Goal: Transaction & Acquisition: Purchase product/service

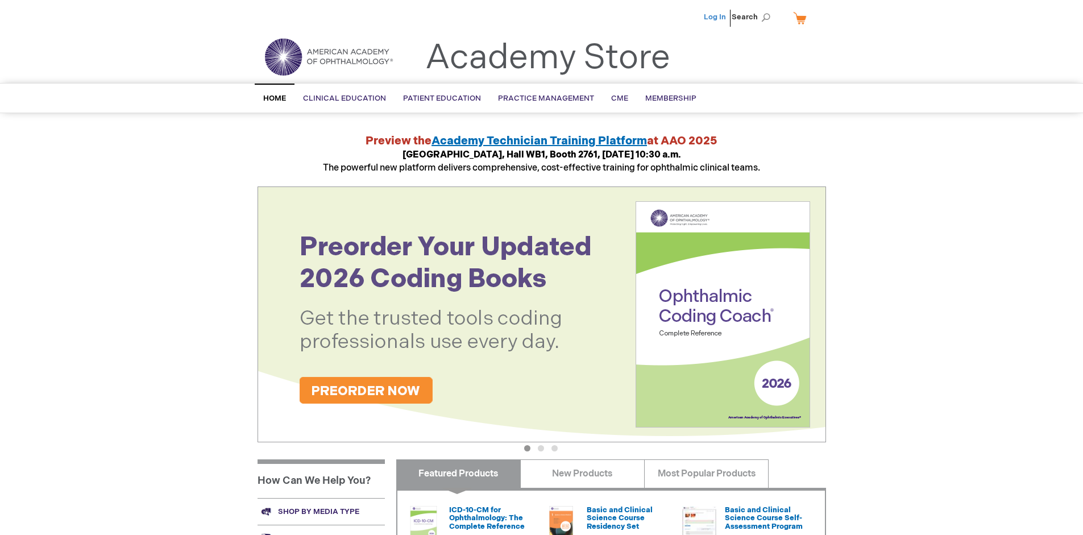
click at [716, 17] on link "Log In" at bounding box center [715, 17] width 22 height 9
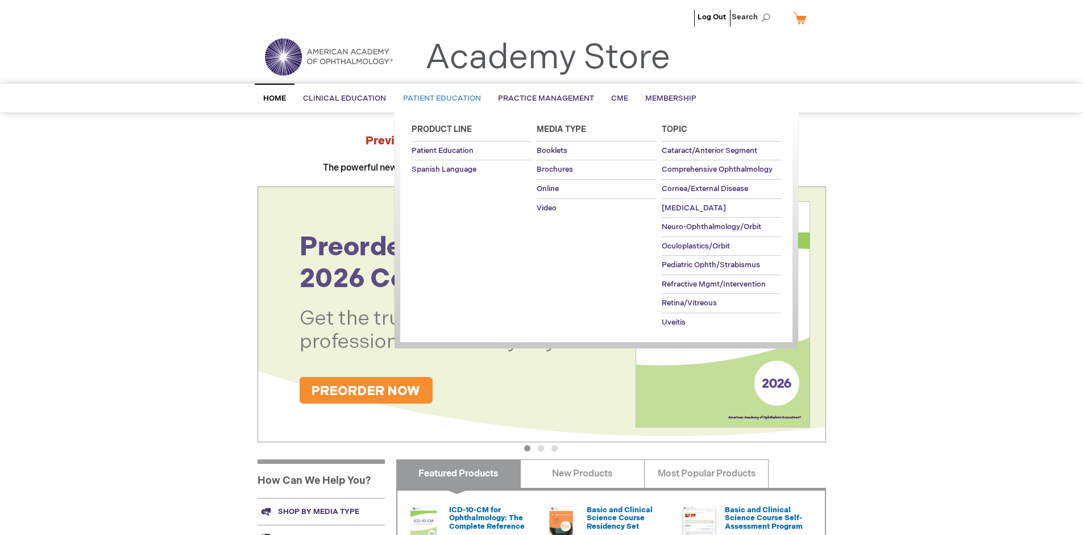
click at [439, 98] on span "Patient Education" at bounding box center [442, 98] width 78 height 9
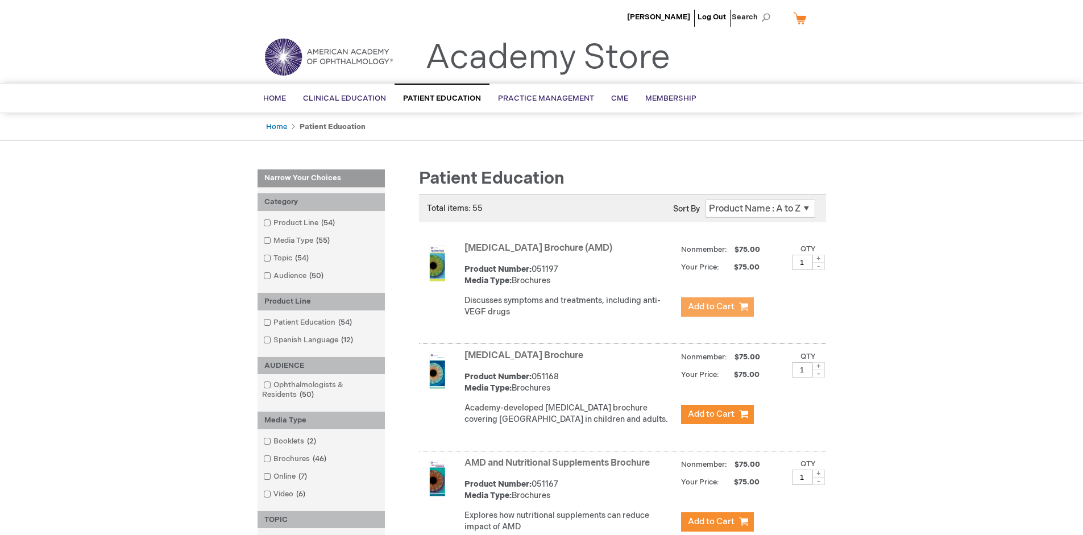
click at [717, 307] on span "Add to Cart" at bounding box center [711, 306] width 47 height 11
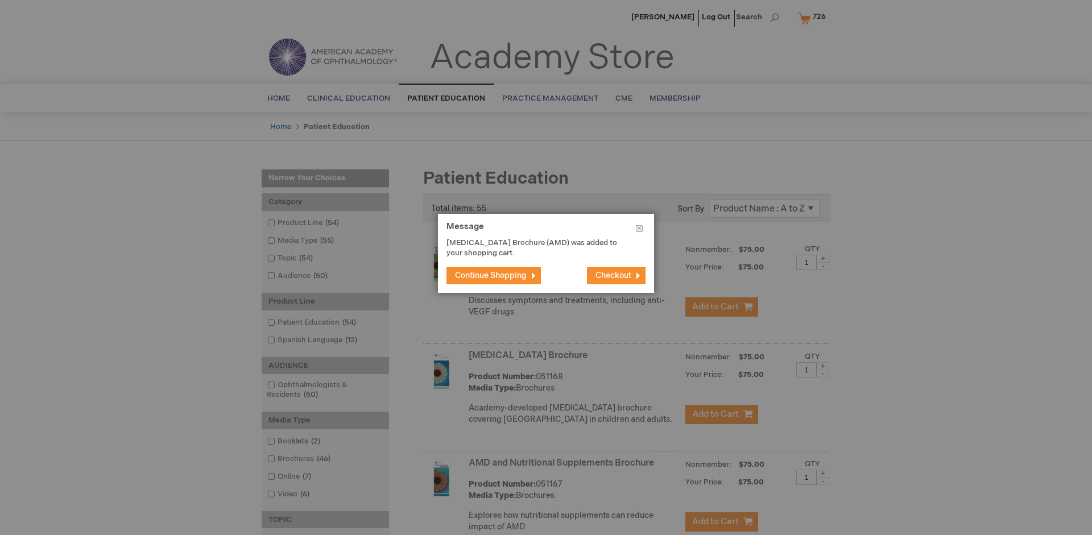
click at [491, 275] on span "Continue Shopping" at bounding box center [491, 276] width 72 height 10
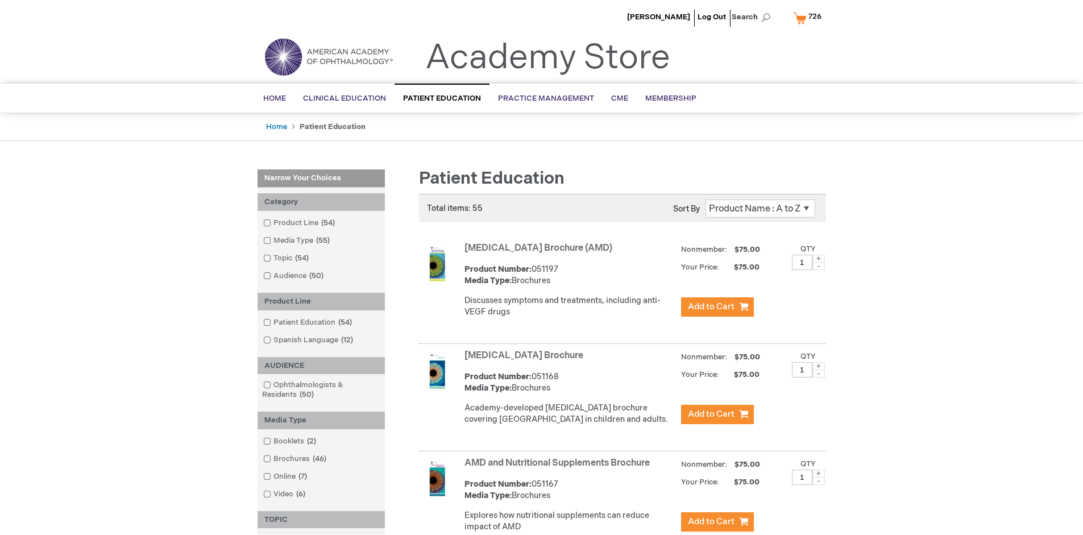
click at [559, 468] on link "AMD and Nutritional Supplements Brochure" at bounding box center [557, 463] width 185 height 11
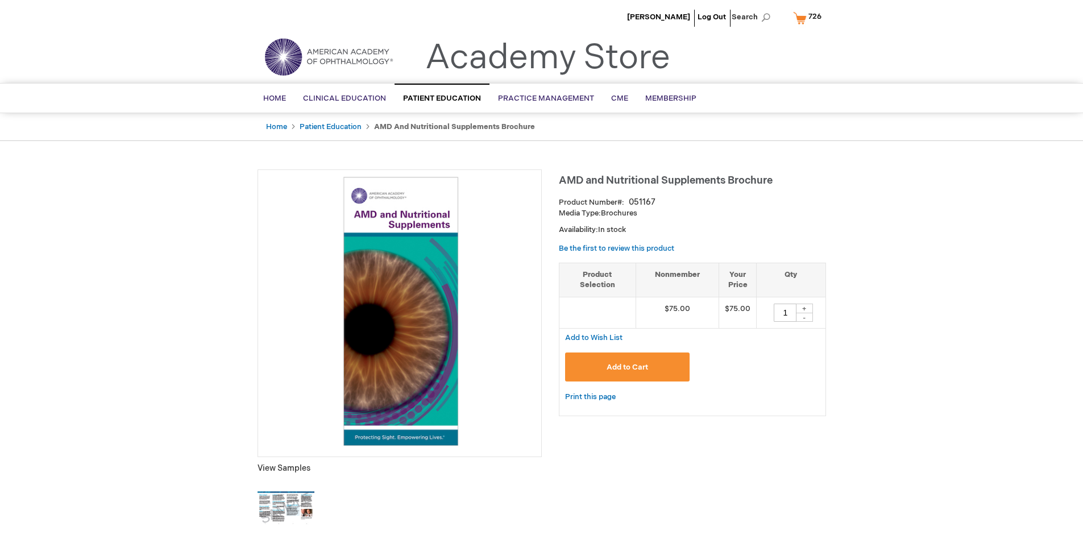
type input "1"
click at [627, 367] on span "Add to Cart" at bounding box center [628, 367] width 42 height 9
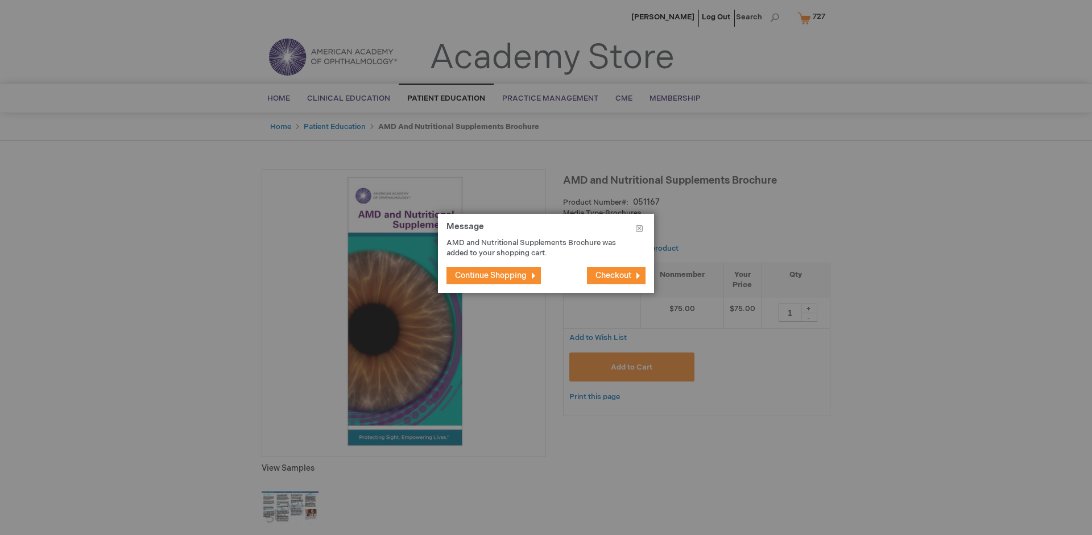
click at [491, 275] on span "Continue Shopping" at bounding box center [491, 276] width 72 height 10
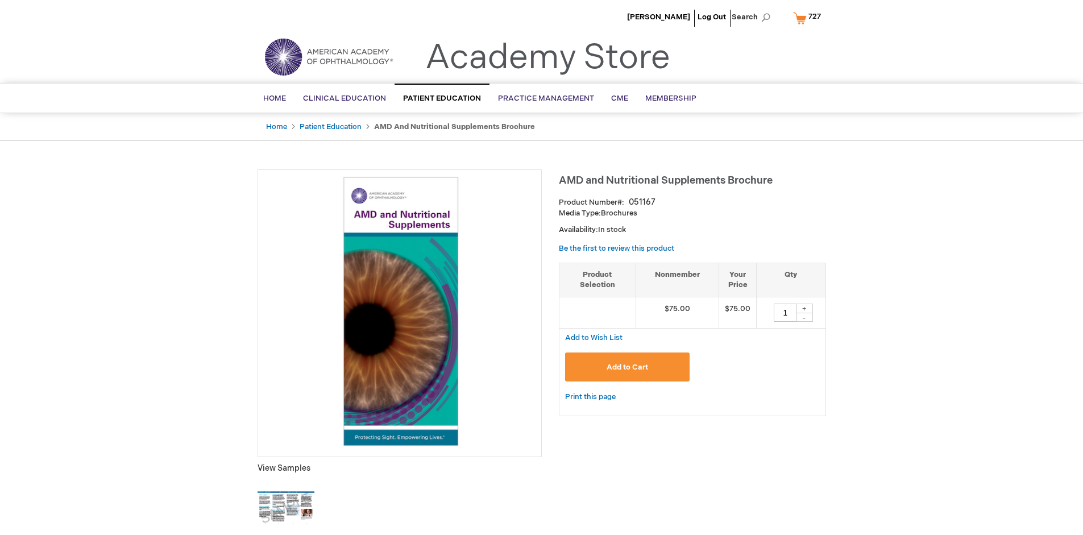
click at [809, 18] on span "727" at bounding box center [814, 16] width 13 height 9
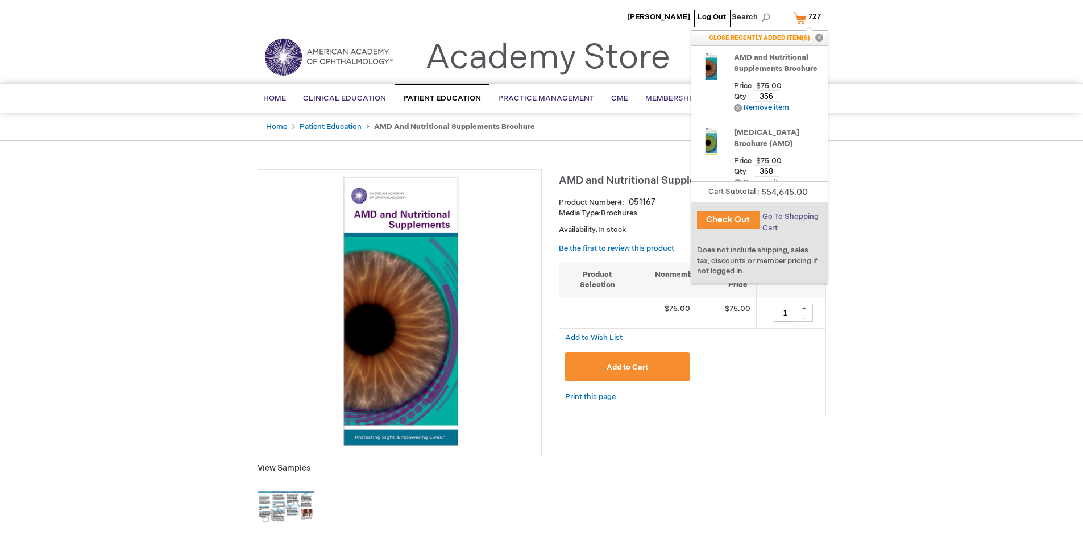
click at [790, 217] on span "Go To Shopping Cart" at bounding box center [790, 222] width 56 height 20
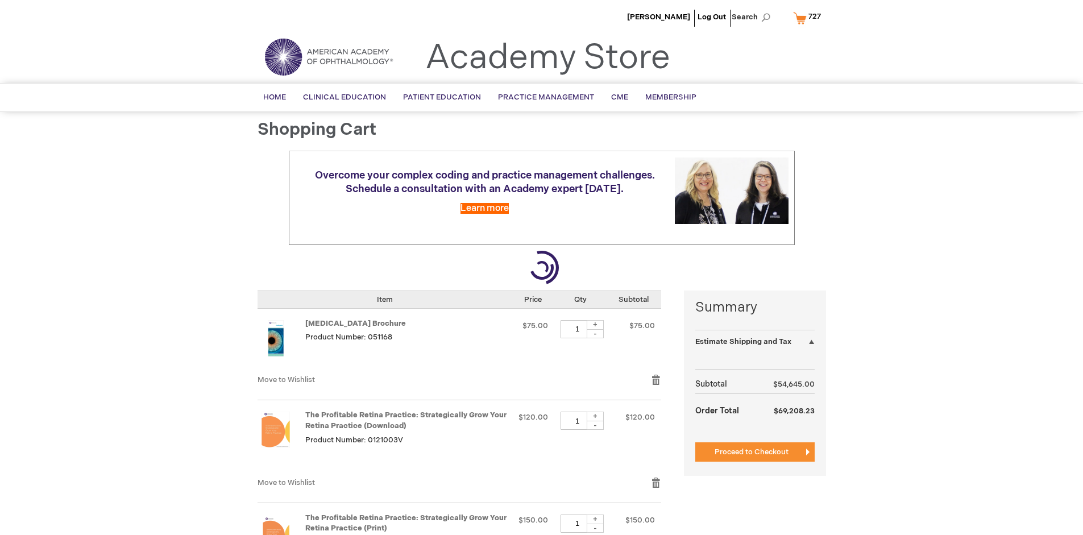
select select "US"
select select "41"
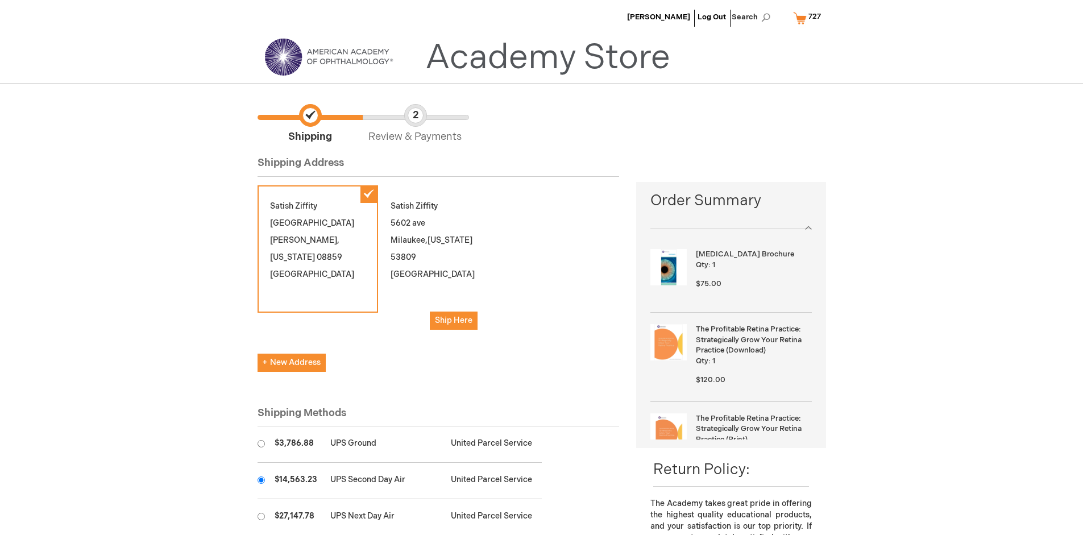
click at [261, 480] on input "radio" at bounding box center [261, 479] width 7 height 7
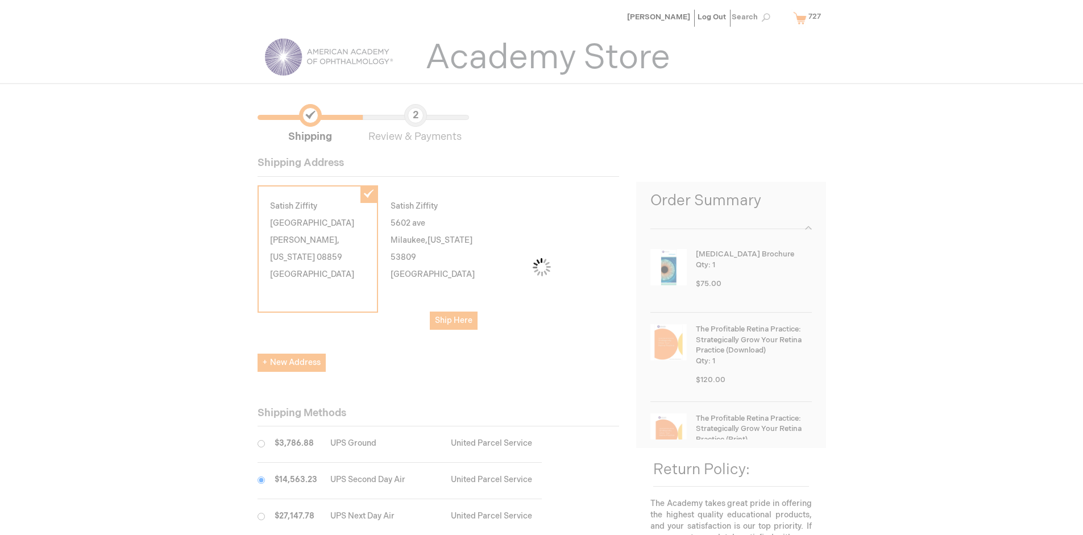
scroll to position [57, 0]
